Goal: Transaction & Acquisition: Purchase product/service

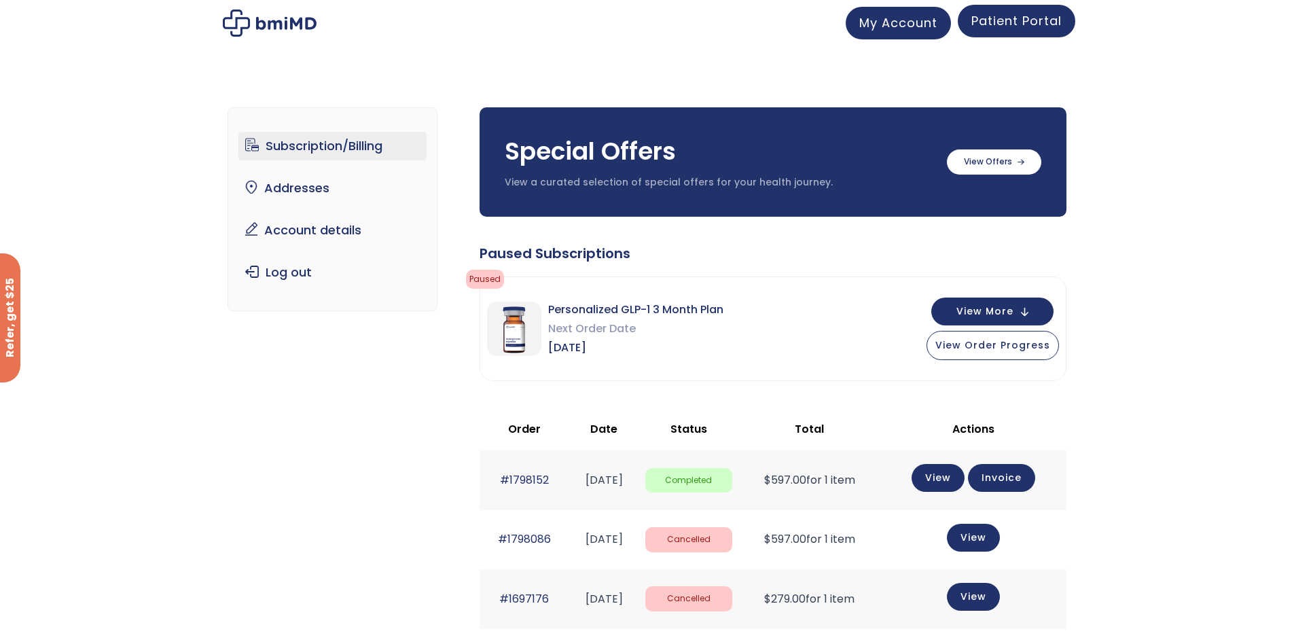
click at [1016, 18] on span "Patient Portal" at bounding box center [1016, 20] width 90 height 17
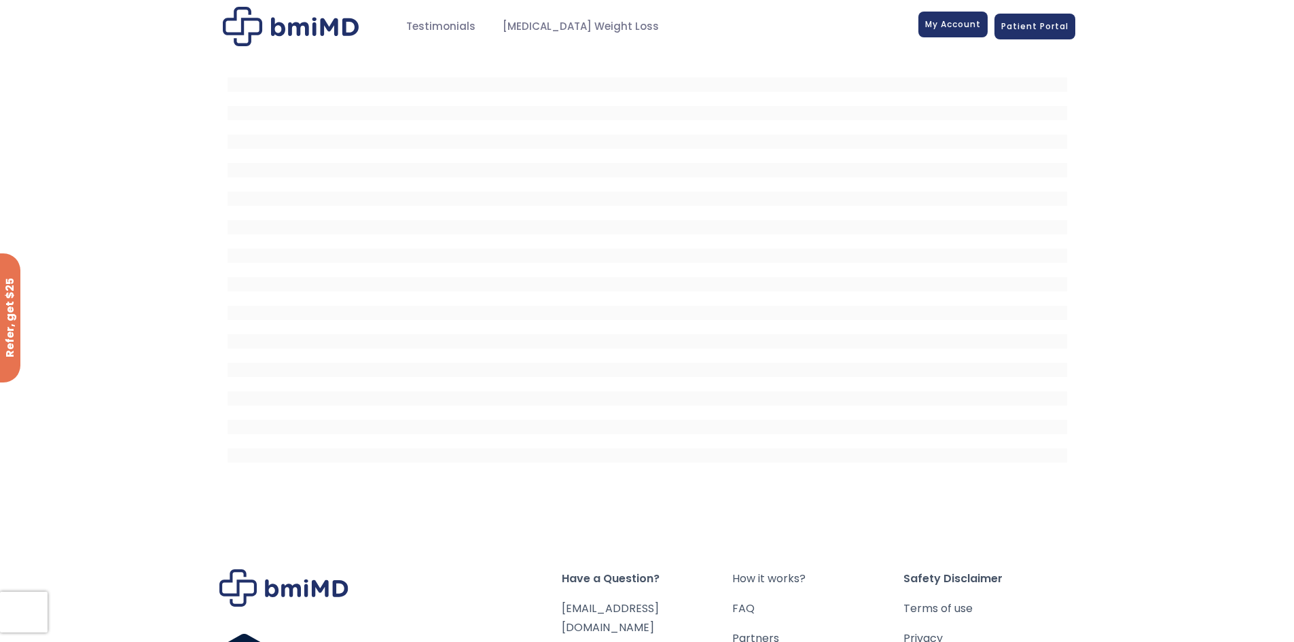
click at [958, 24] on span "My Account" at bounding box center [953, 24] width 56 height 12
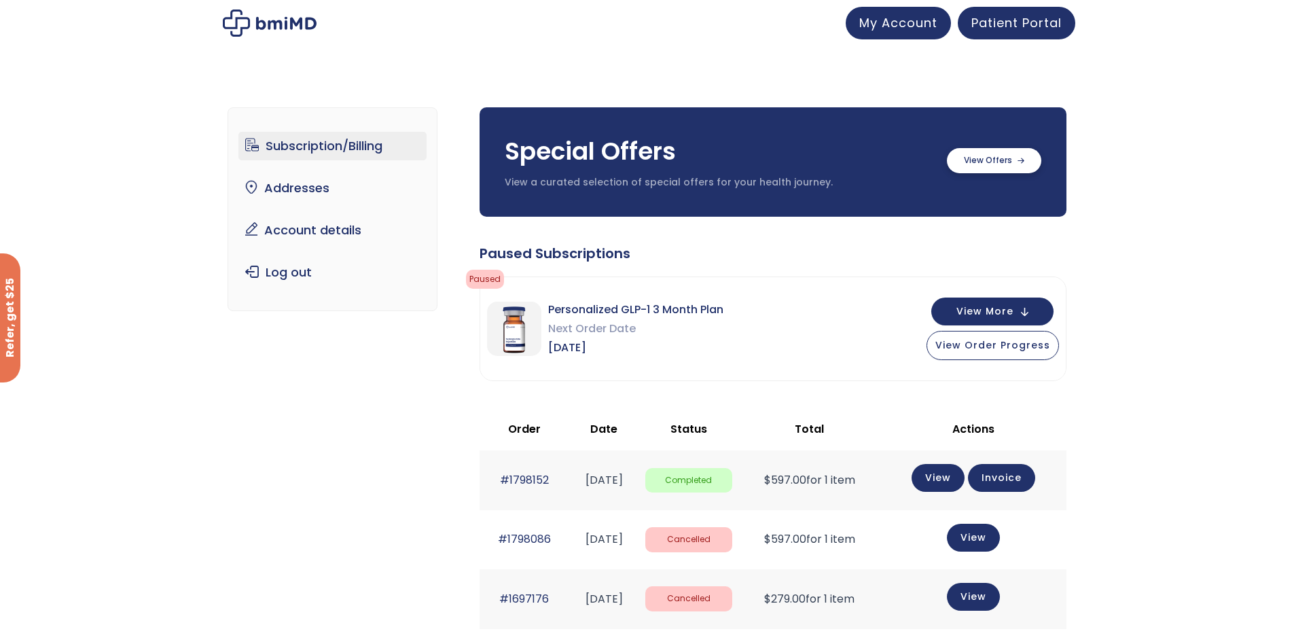
click at [982, 159] on label at bounding box center [994, 160] width 94 height 25
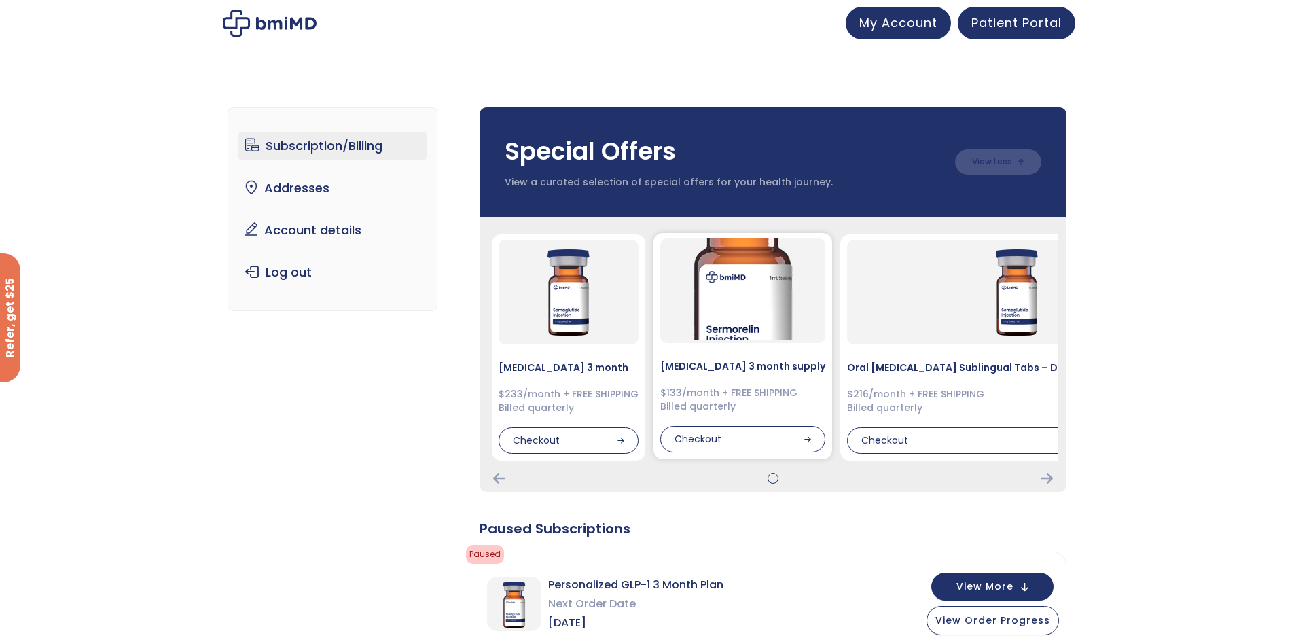
scroll to position [68, 0]
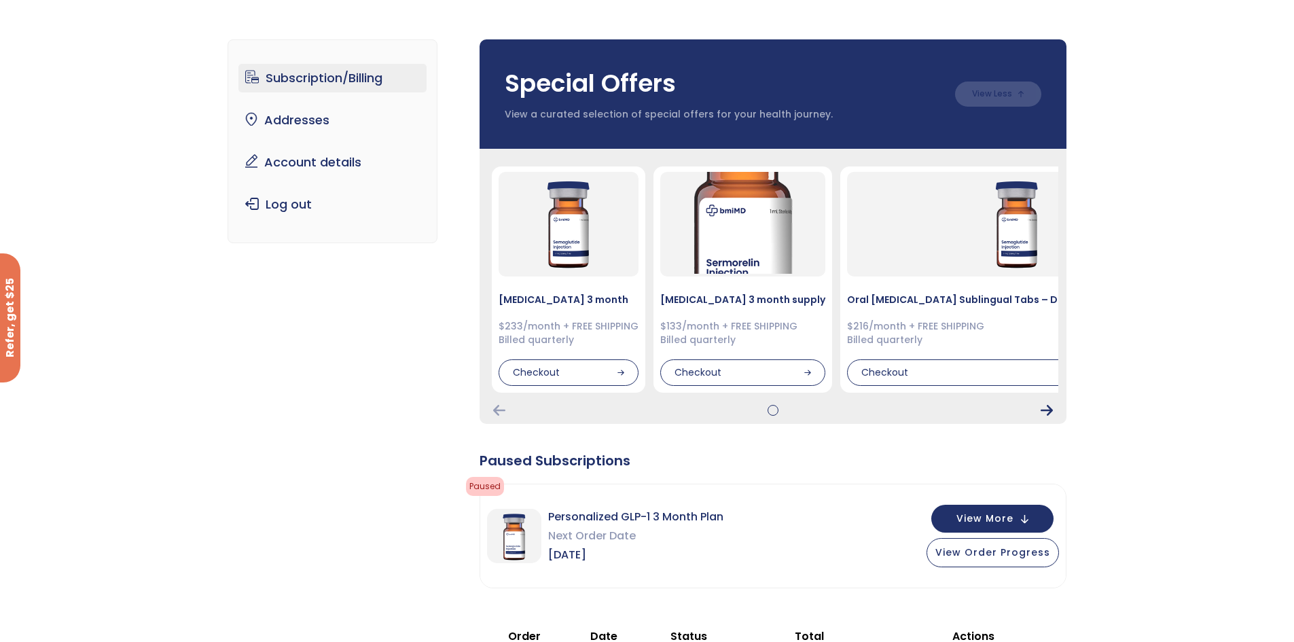
click at [1051, 409] on icon "Next Card" at bounding box center [1047, 410] width 12 height 11
click at [1050, 408] on icon "Next Card" at bounding box center [1047, 410] width 12 height 11
click at [499, 414] on icon "Previous Card" at bounding box center [499, 410] width 12 height 11
click at [497, 414] on icon "Previous Card" at bounding box center [499, 410] width 12 height 11
click at [997, 520] on span "View More" at bounding box center [984, 517] width 57 height 9
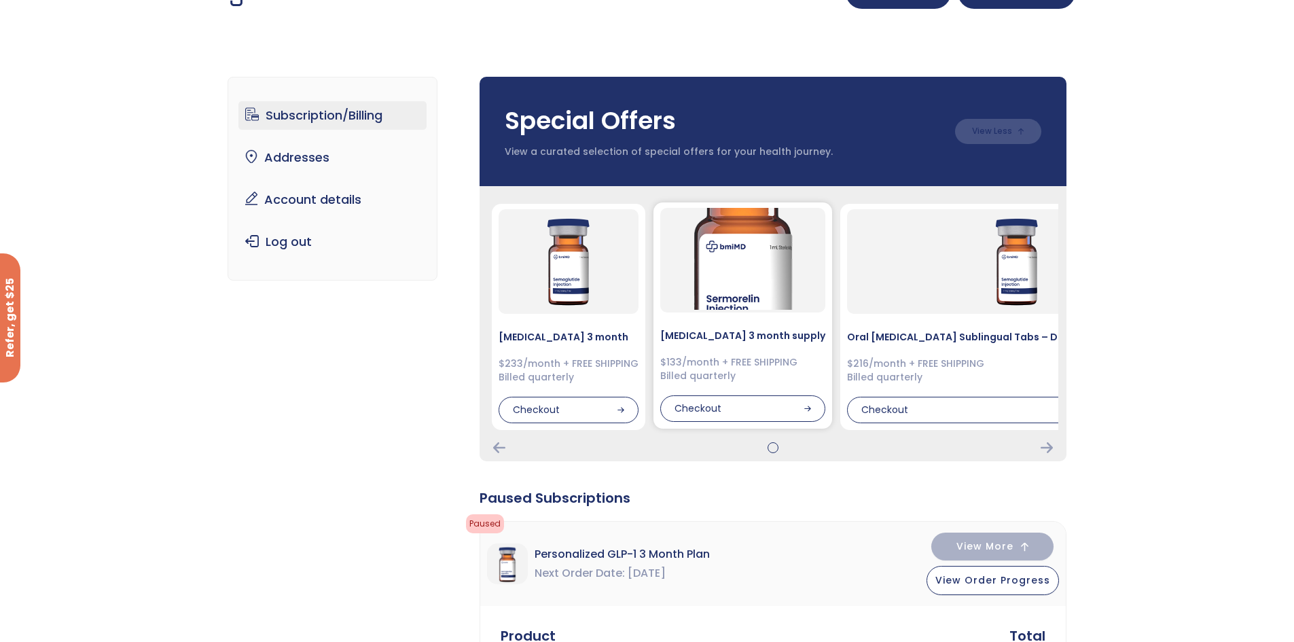
scroll to position [0, 0]
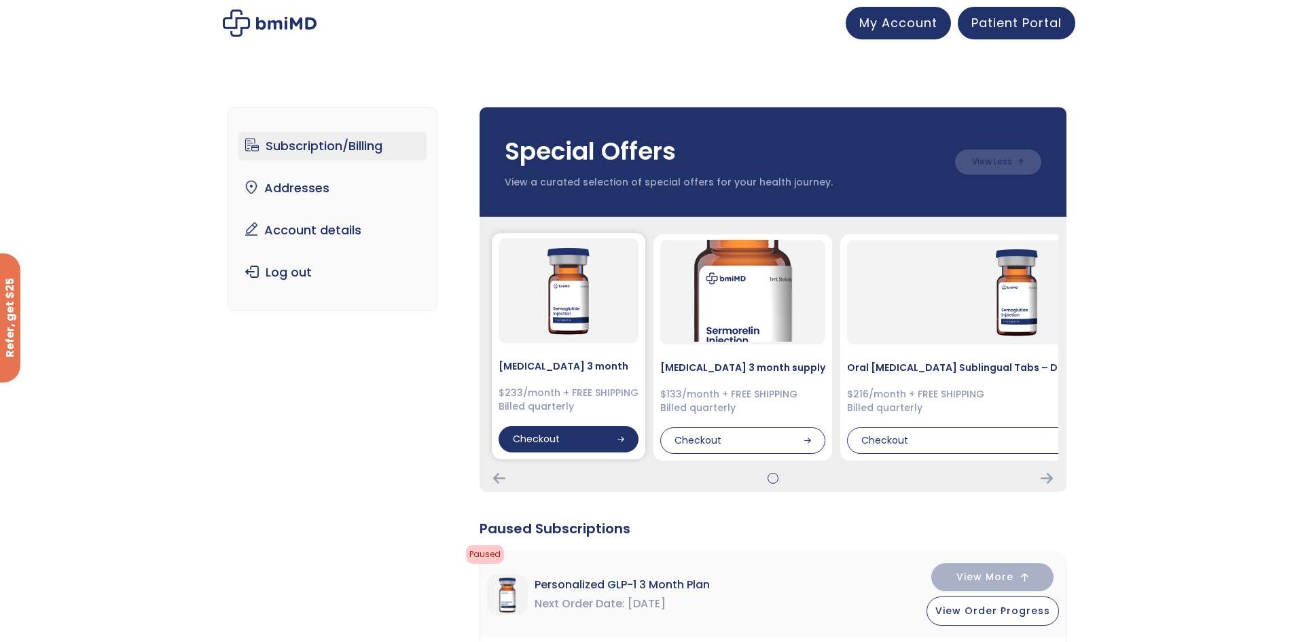
click at [546, 444] on div "Checkout" at bounding box center [569, 439] width 140 height 27
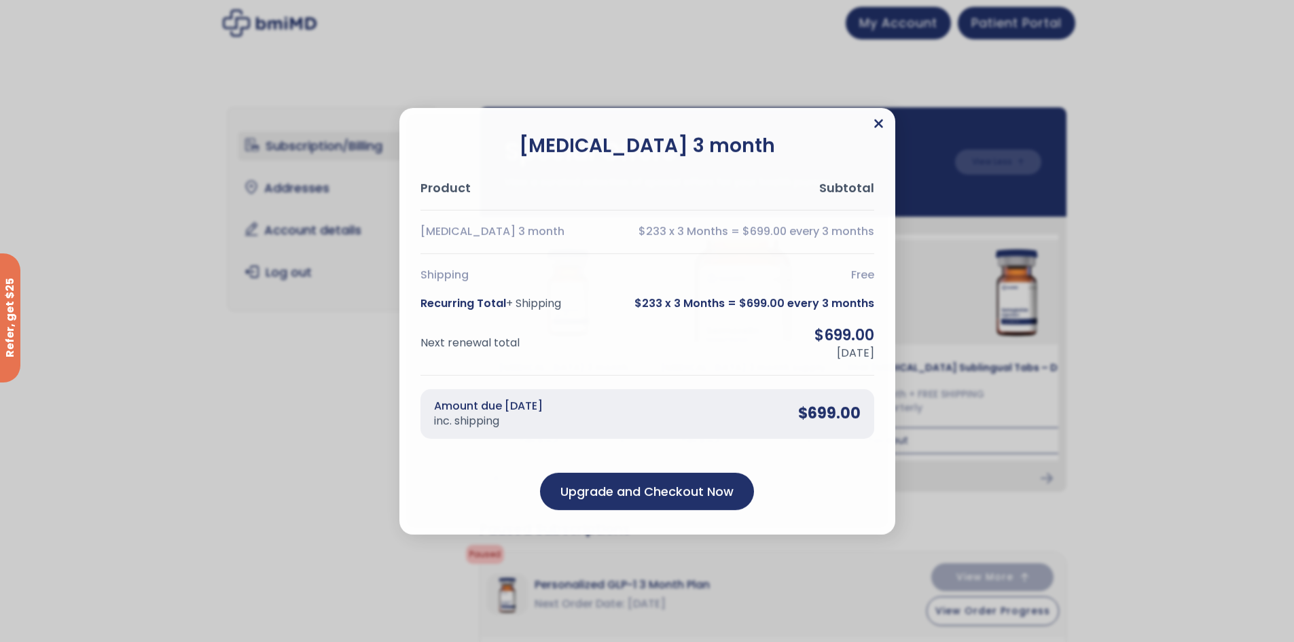
click at [876, 122] on icon "Close" at bounding box center [878, 123] width 9 height 9
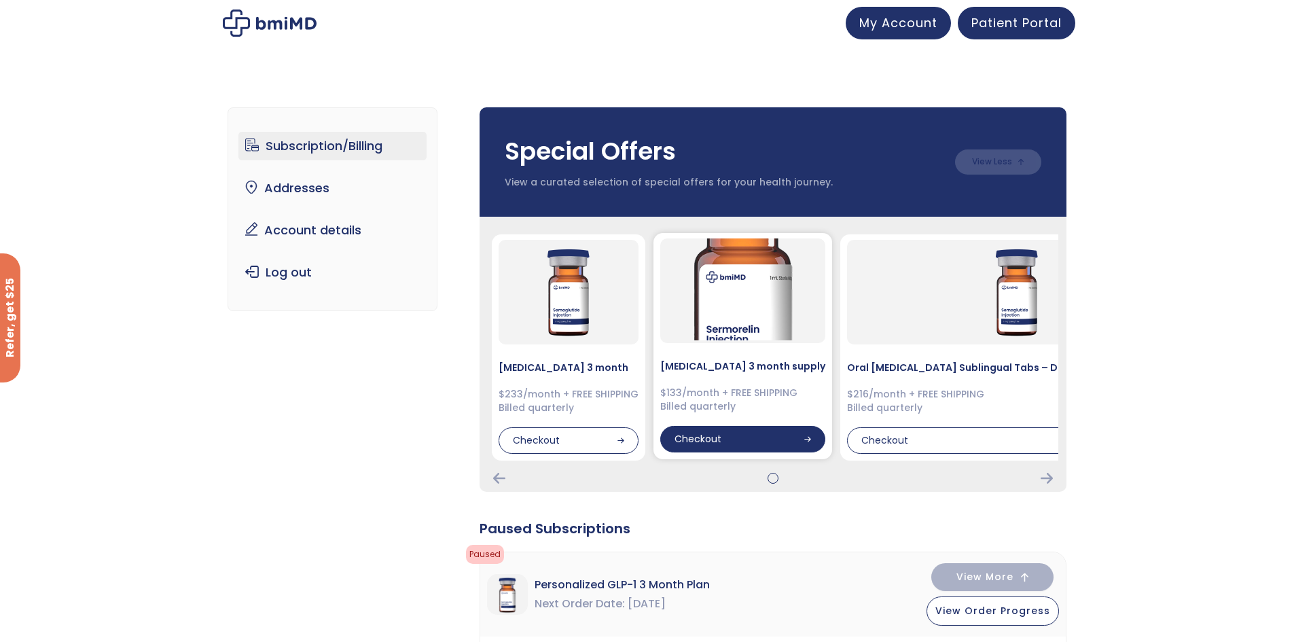
click at [713, 439] on div "Checkout" at bounding box center [742, 439] width 165 height 27
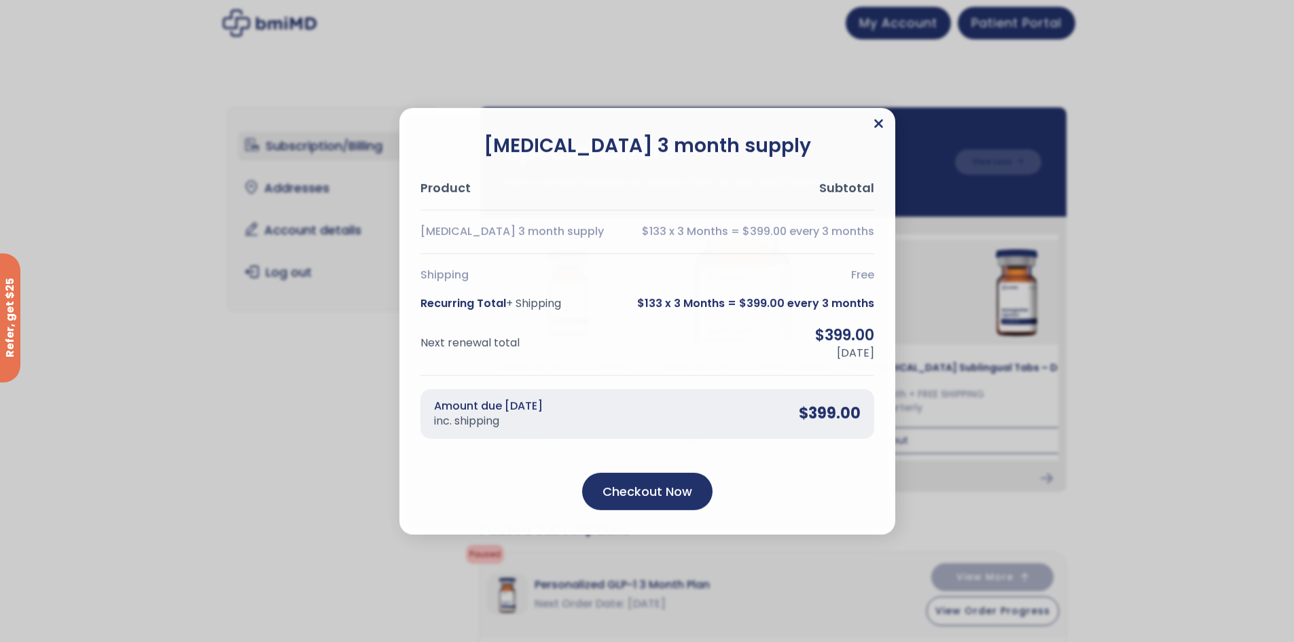
click at [876, 120] on icon "Close" at bounding box center [878, 123] width 9 height 9
